Goal: Information Seeking & Learning: Learn about a topic

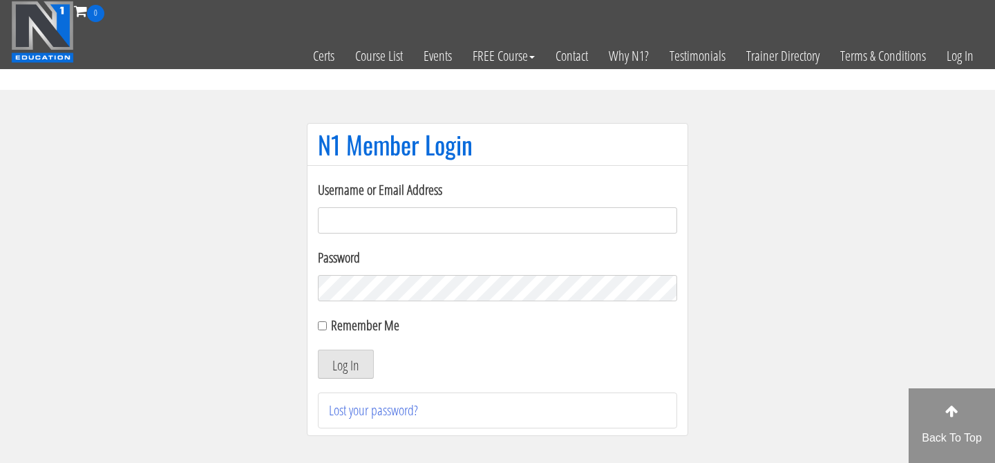
click at [457, 219] on input "Username or Email Address" at bounding box center [497, 220] width 359 height 26
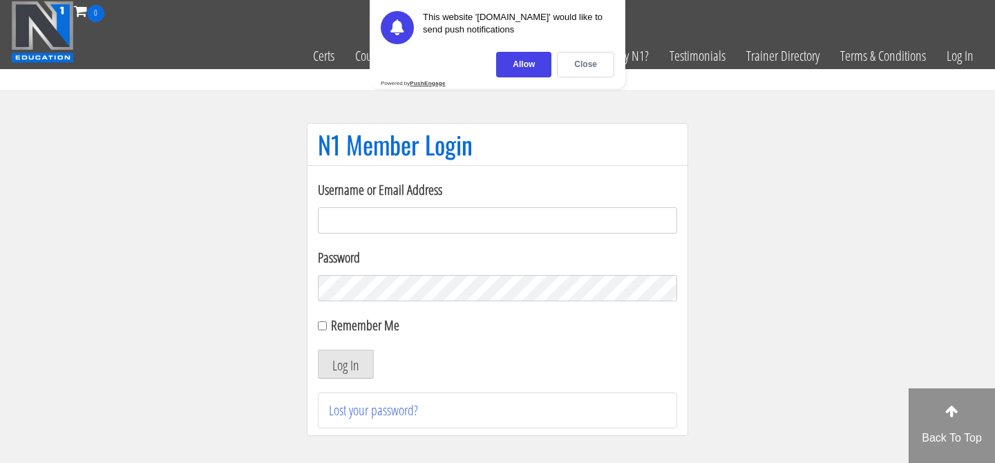
type input "[EMAIL_ADDRESS][DOMAIN_NAME]"
click at [581, 61] on div "Close" at bounding box center [585, 65] width 57 height 26
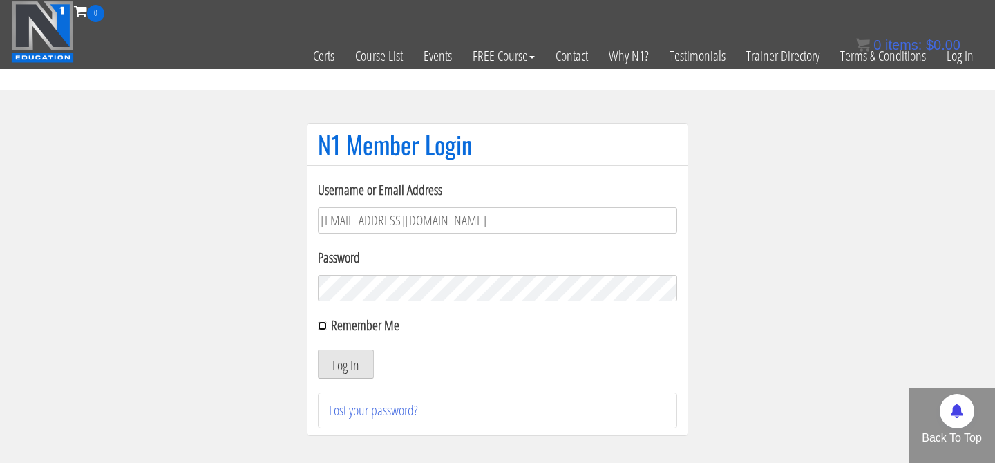
click at [318, 323] on input "Remember Me" at bounding box center [322, 325] width 9 height 9
checkbox input "true"
click at [339, 368] on button "Log In" at bounding box center [346, 364] width 56 height 29
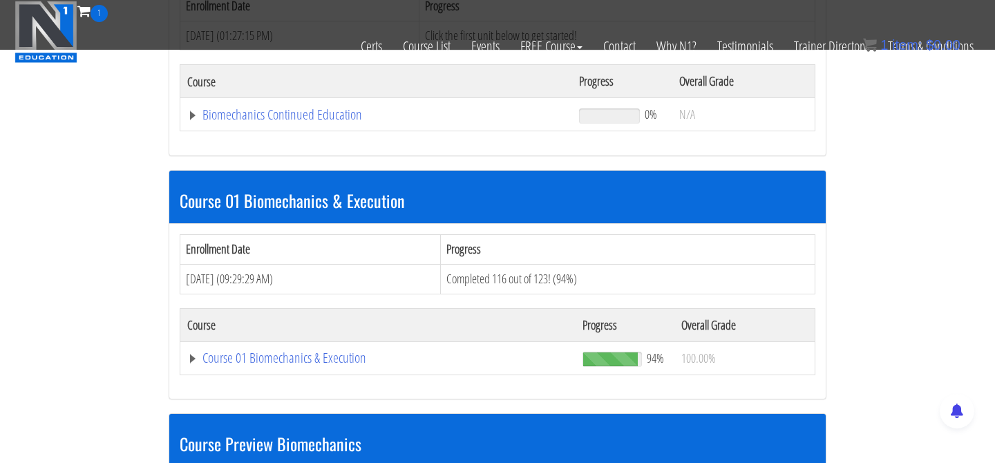
scroll to position [315, 0]
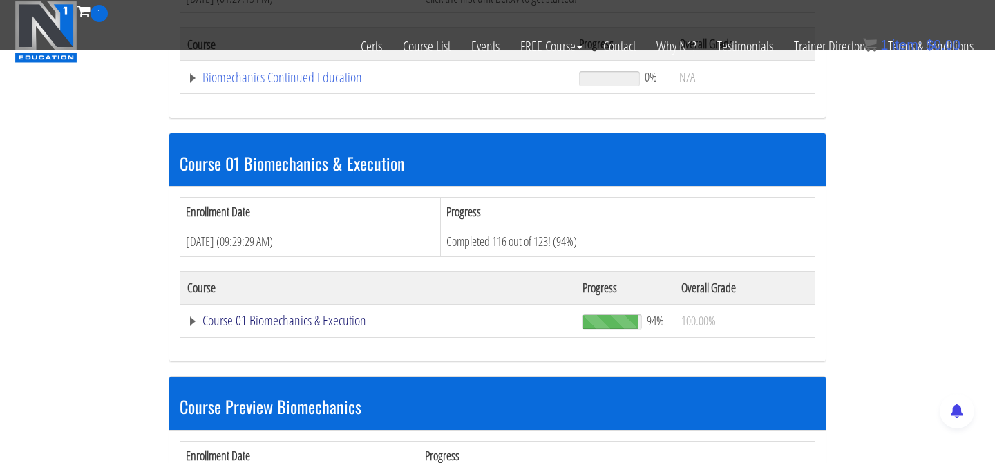
click at [328, 324] on link "Course 01 Biomechanics & Execution" at bounding box center [377, 321] width 381 height 14
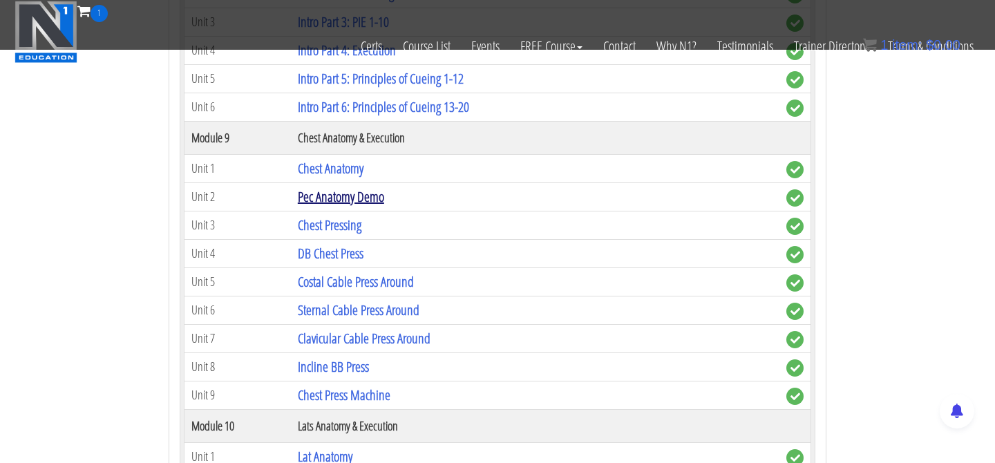
scroll to position [2328, 0]
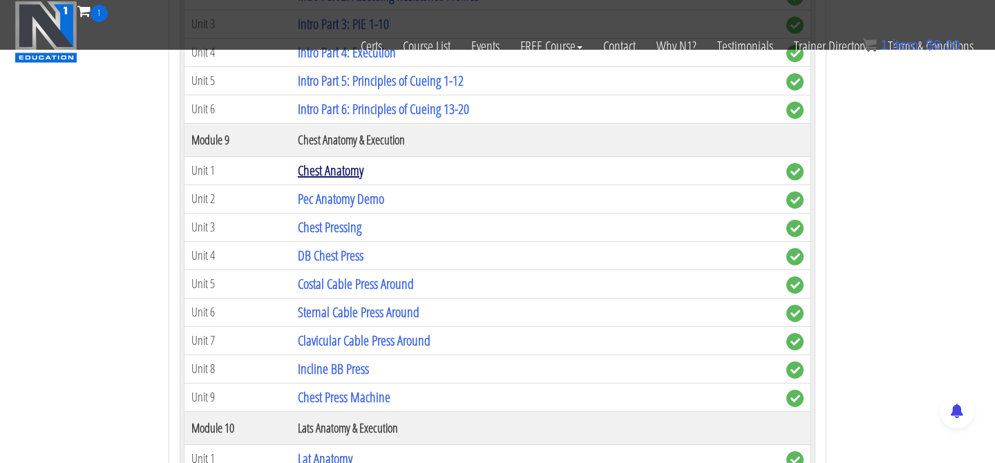
click at [339, 178] on link "Chest Anatomy" at bounding box center [331, 170] width 66 height 19
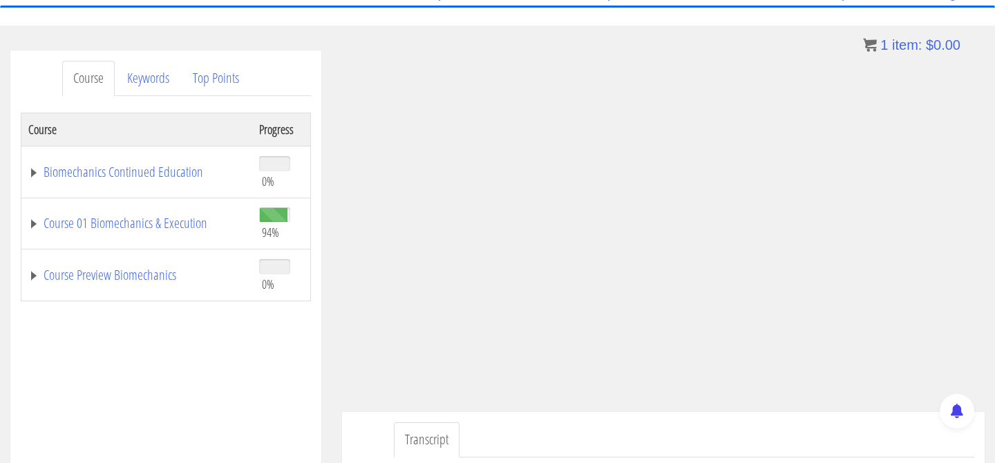
scroll to position [132, 0]
